Goal: Check status

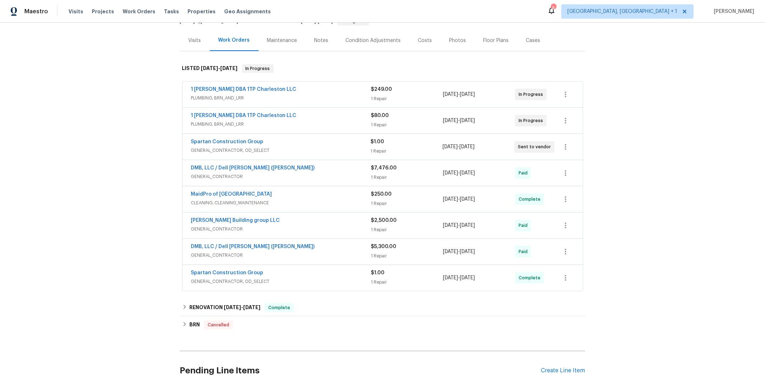
scroll to position [114, 0]
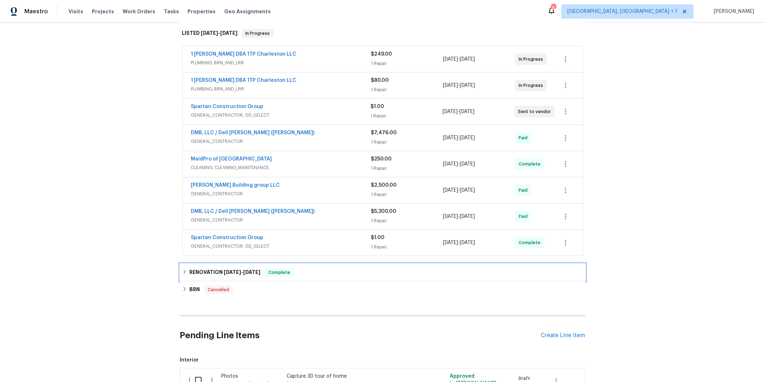
click at [244, 270] on span "[DATE]" at bounding box center [251, 271] width 17 height 5
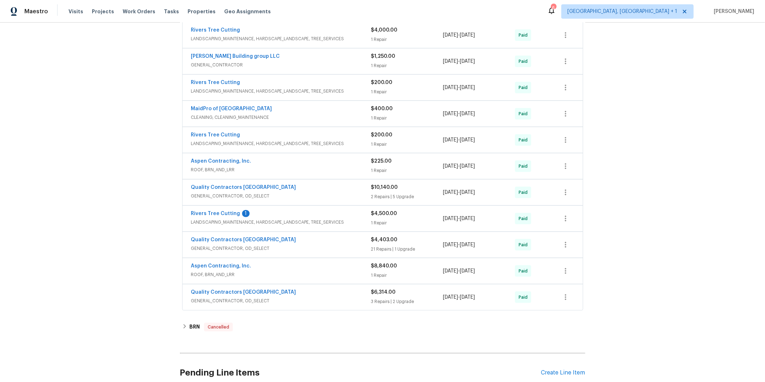
scroll to position [669, 0]
click at [252, 273] on span "ROOF, BRN_AND_LRR" at bounding box center [281, 273] width 180 height 7
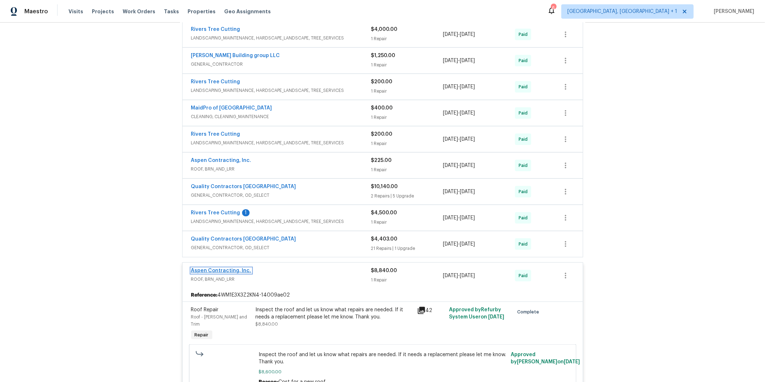
click at [224, 273] on link "Aspen Contracting, Inc." at bounding box center [221, 270] width 60 height 5
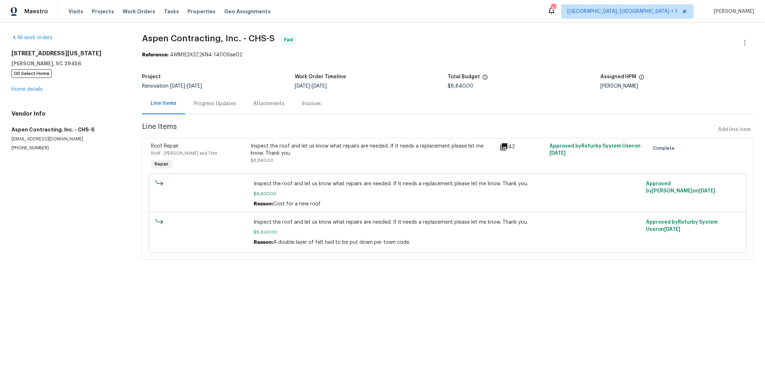
click at [211, 110] on div "Progress Updates" at bounding box center [215, 103] width 60 height 21
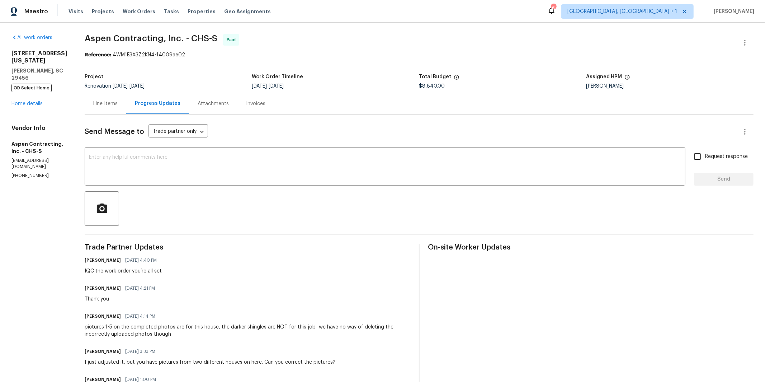
drag, startPoint x: 208, startPoint y: 106, endPoint x: 233, endPoint y: 108, distance: 24.8
click at [208, 107] on div "Attachments" at bounding box center [213, 103] width 31 height 7
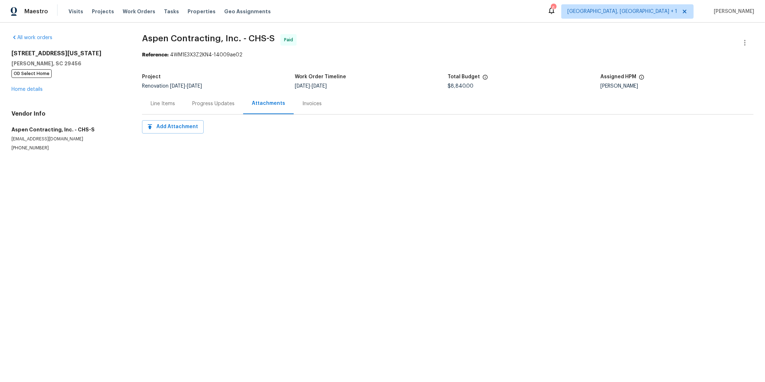
click at [309, 103] on div "Invoices" at bounding box center [311, 103] width 19 height 7
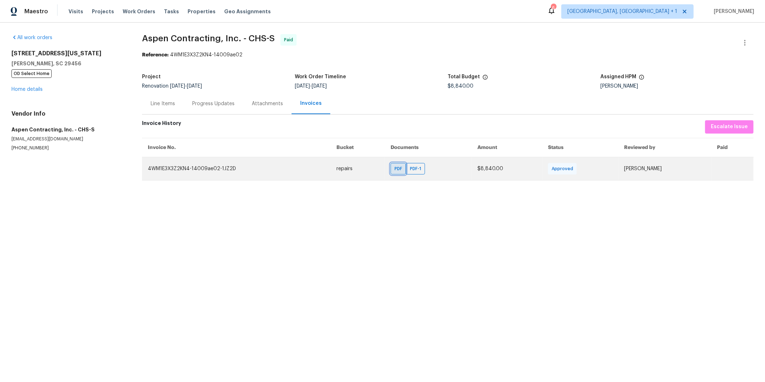
click at [395, 171] on div "PDF" at bounding box center [398, 168] width 15 height 11
